Goal: Transaction & Acquisition: Purchase product/service

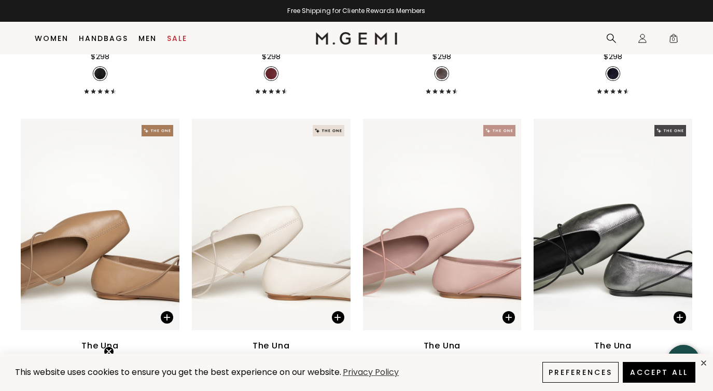
scroll to position [388, 0]
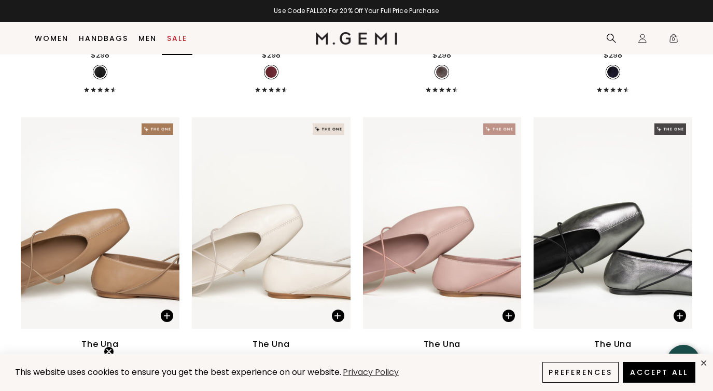
click at [180, 38] on link "Sale" at bounding box center [177, 38] width 20 height 8
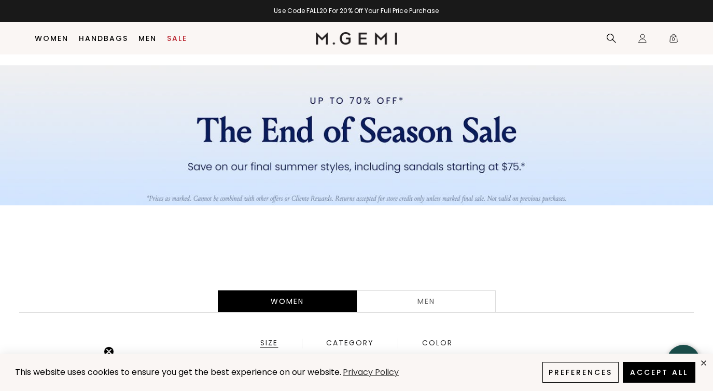
scroll to position [31, 0]
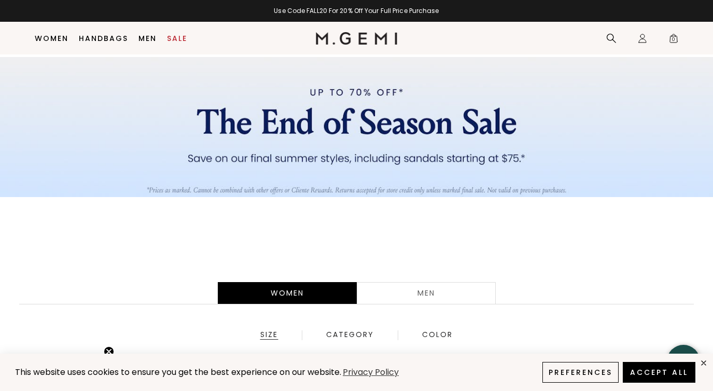
click at [309, 291] on div "Women" at bounding box center [287, 293] width 139 height 22
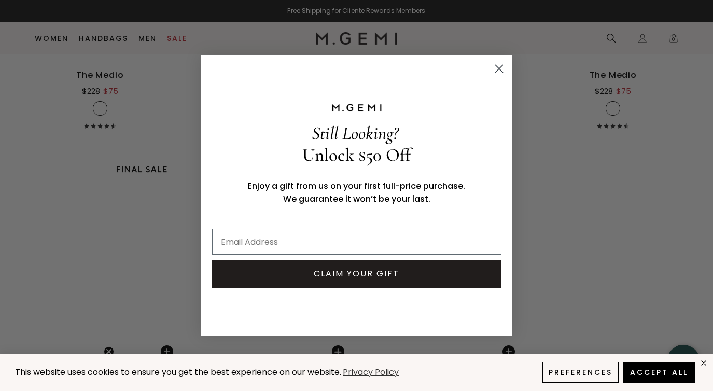
scroll to position [2188, 0]
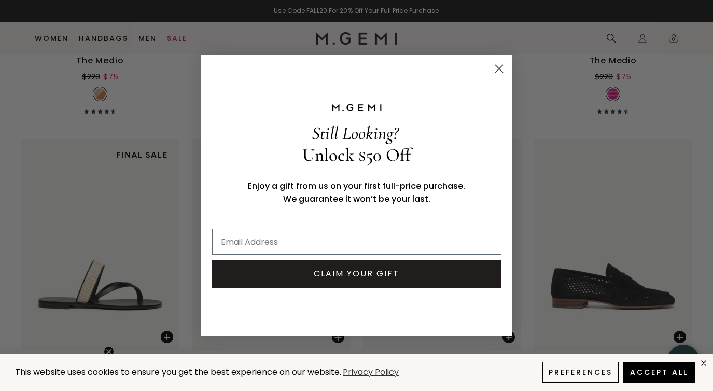
click at [499, 66] on circle "Close dialog" at bounding box center [498, 68] width 17 height 17
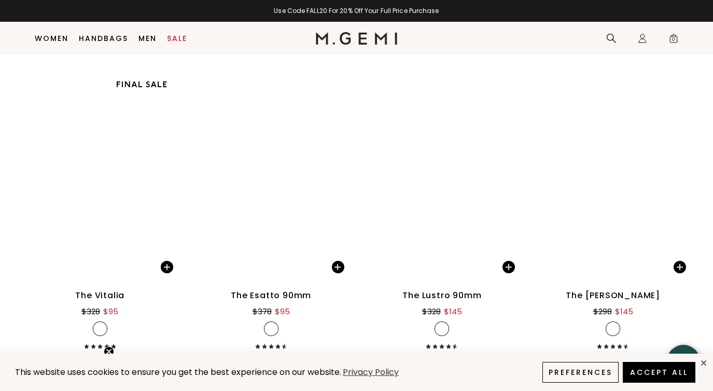
scroll to position [6554, 0]
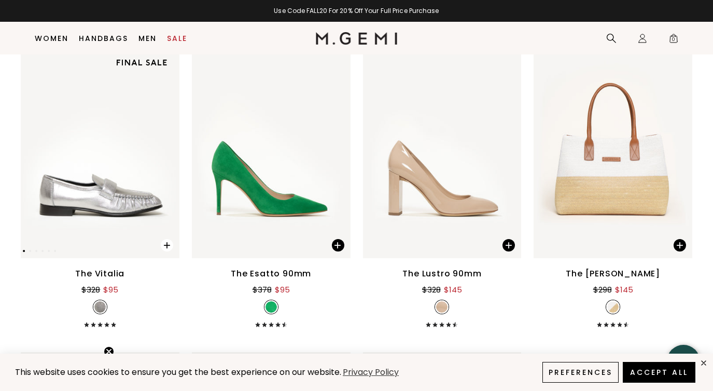
click at [165, 246] on span at bounding box center [167, 245] width 12 height 12
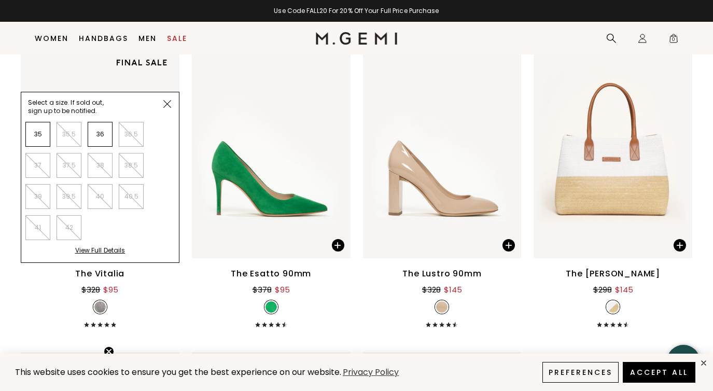
click at [165, 101] on img at bounding box center [167, 104] width 8 height 8
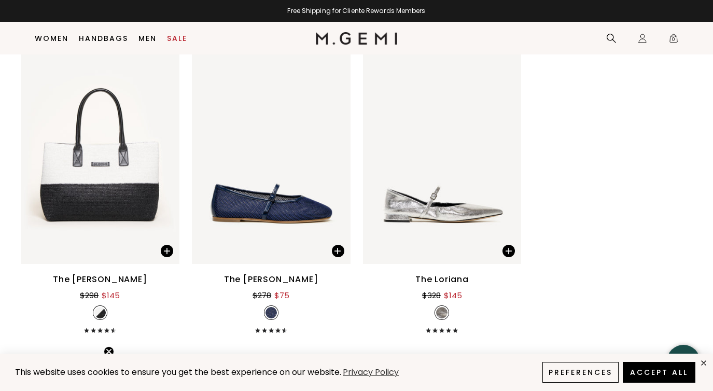
scroll to position [6863, 0]
